Goal: Information Seeking & Learning: Find specific fact

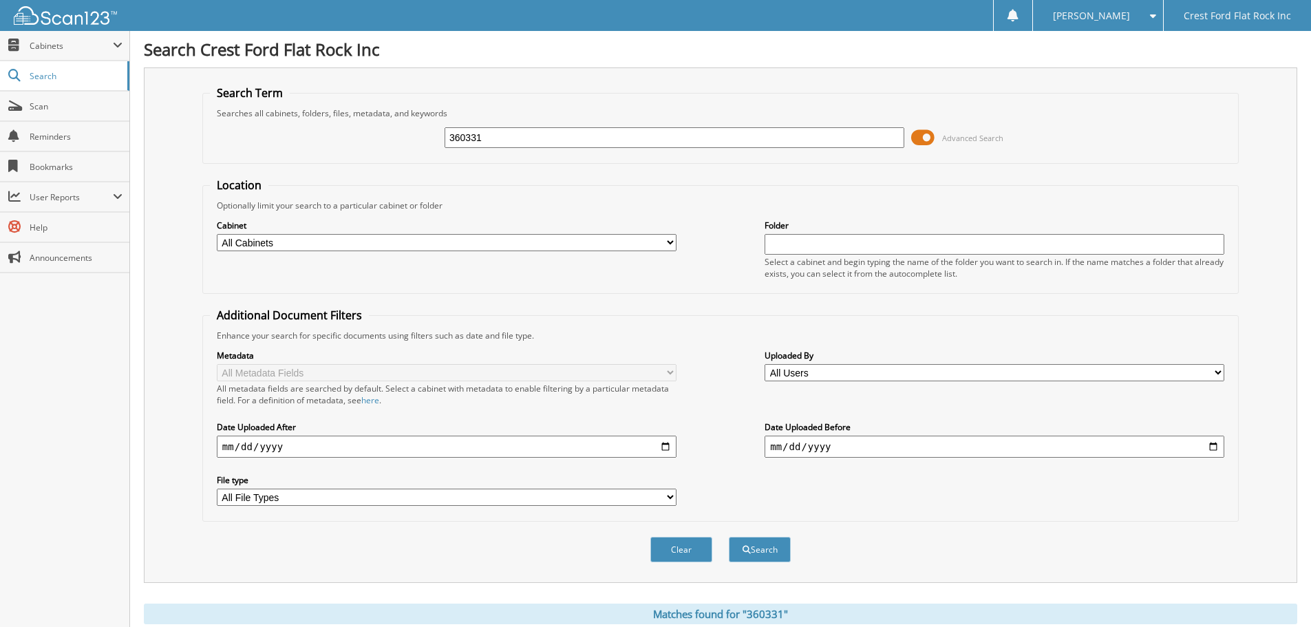
drag, startPoint x: 503, startPoint y: 138, endPoint x: 238, endPoint y: 138, distance: 264.9
click at [292, 138] on div "360331 Advanced Search" at bounding box center [720, 137] width 1021 height 37
type input "361695"
click at [760, 553] on button "Search" at bounding box center [760, 549] width 62 height 25
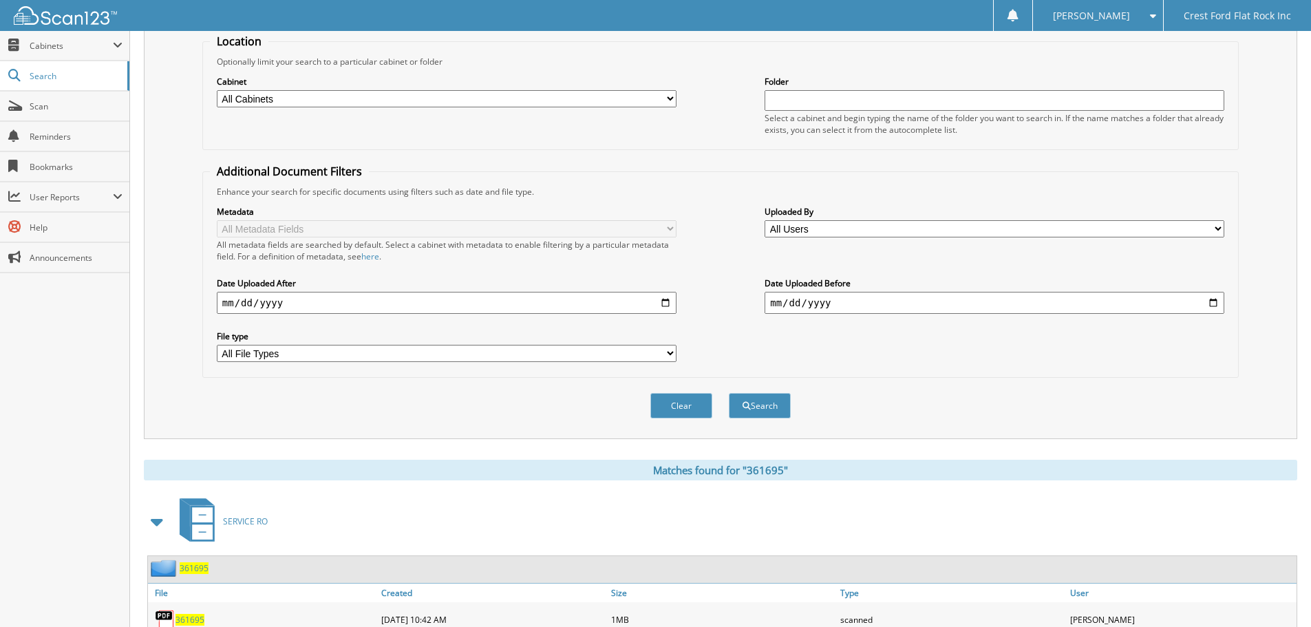
scroll to position [226, 0]
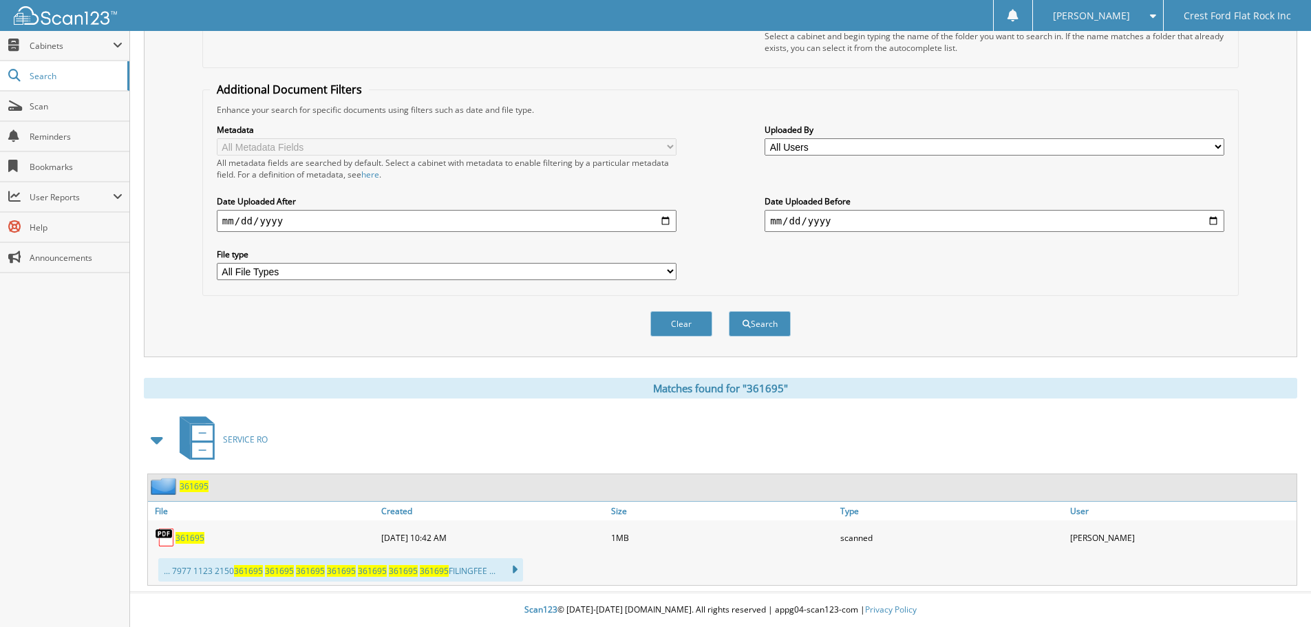
click at [165, 543] on img at bounding box center [165, 537] width 21 height 21
click at [194, 539] on span "361695" at bounding box center [189, 538] width 29 height 12
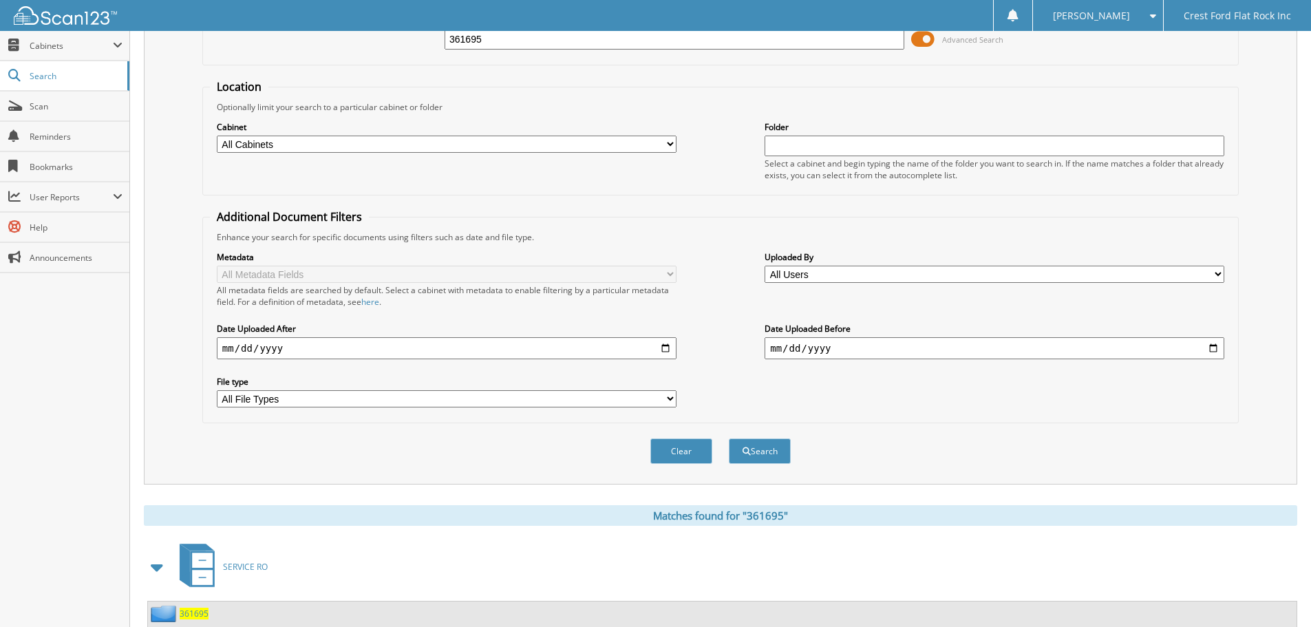
scroll to position [0, 0]
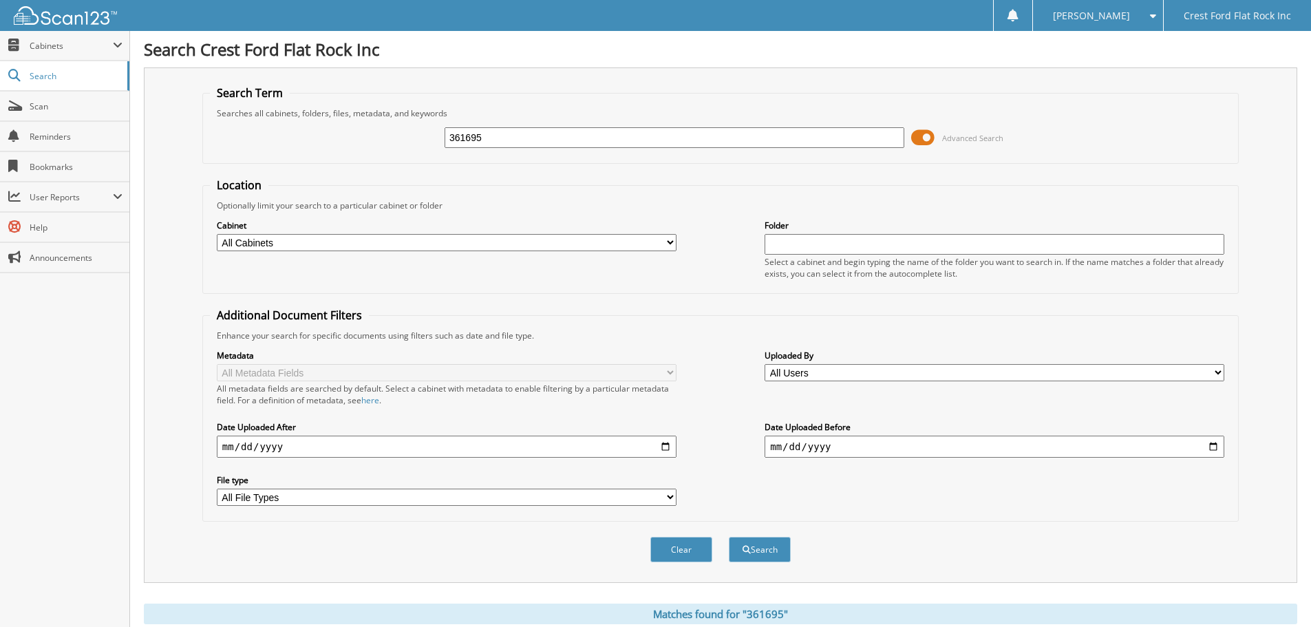
drag, startPoint x: 495, startPoint y: 133, endPoint x: 151, endPoint y: 83, distance: 347.8
click at [253, 104] on fieldset "Search Term Searches all cabinets, folders, files, metadata, and keywords 36169…" at bounding box center [720, 124] width 1036 height 78
type input "354020"
click at [771, 557] on button "Search" at bounding box center [760, 549] width 62 height 25
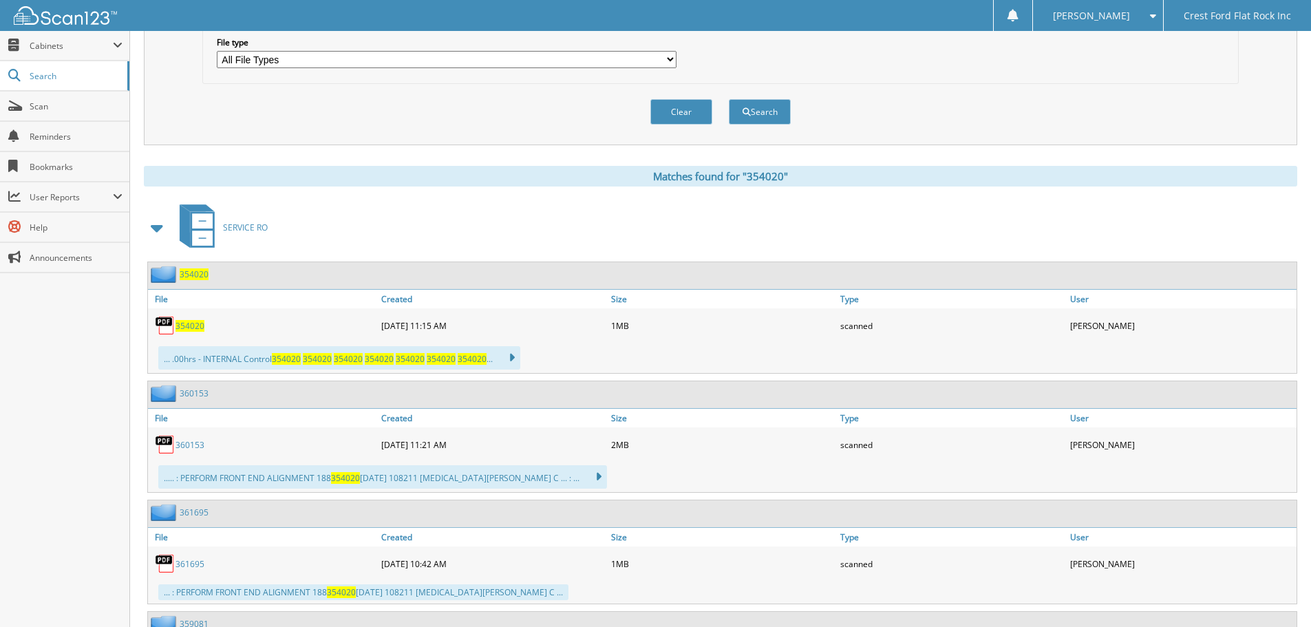
scroll to position [568, 0]
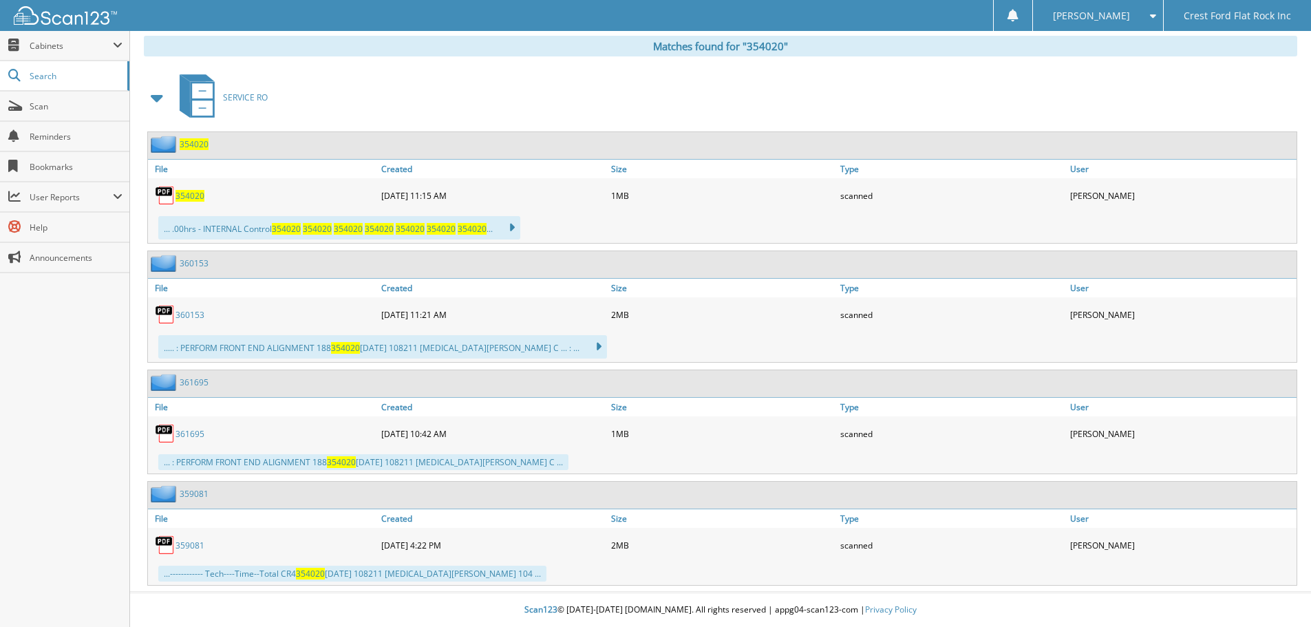
click at [189, 195] on span "354020" at bounding box center [189, 196] width 29 height 12
